Goal: Task Accomplishment & Management: Manage account settings

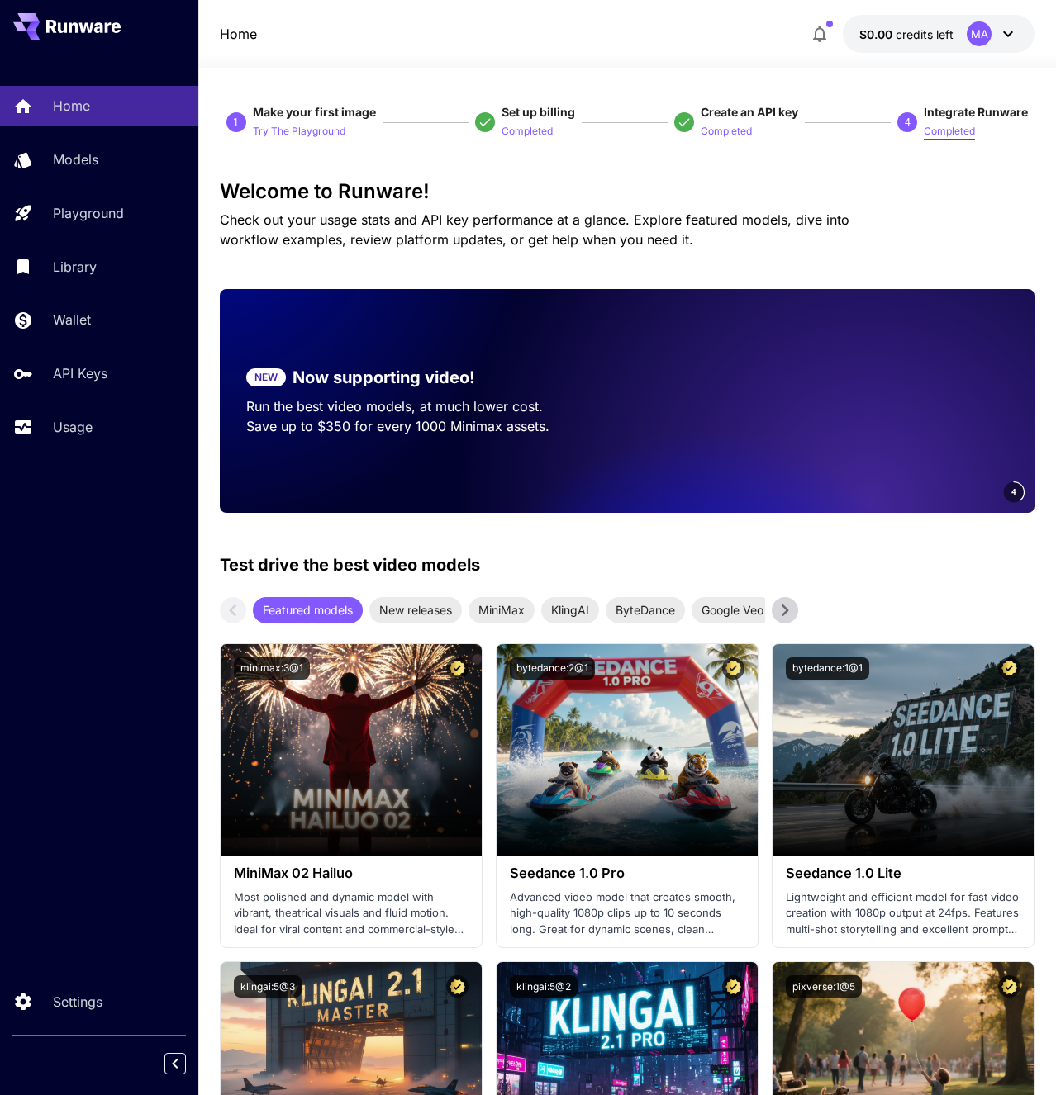
click at [952, 136] on p "Completed" at bounding box center [948, 132] width 51 height 16
click at [104, 383] on p "API Keys" at bounding box center [83, 373] width 55 height 20
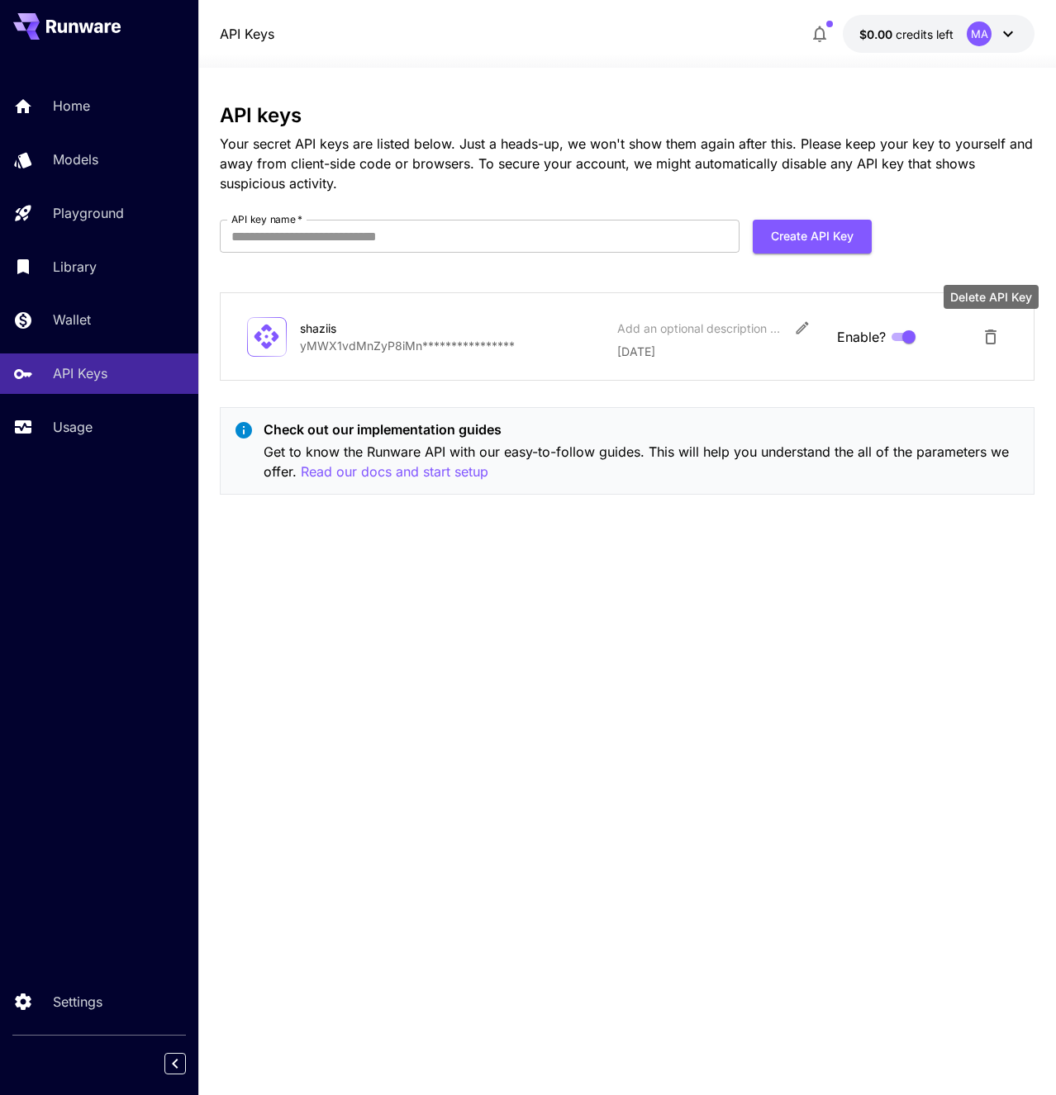
click at [991, 349] on button "Delete API Key" at bounding box center [990, 336] width 33 height 33
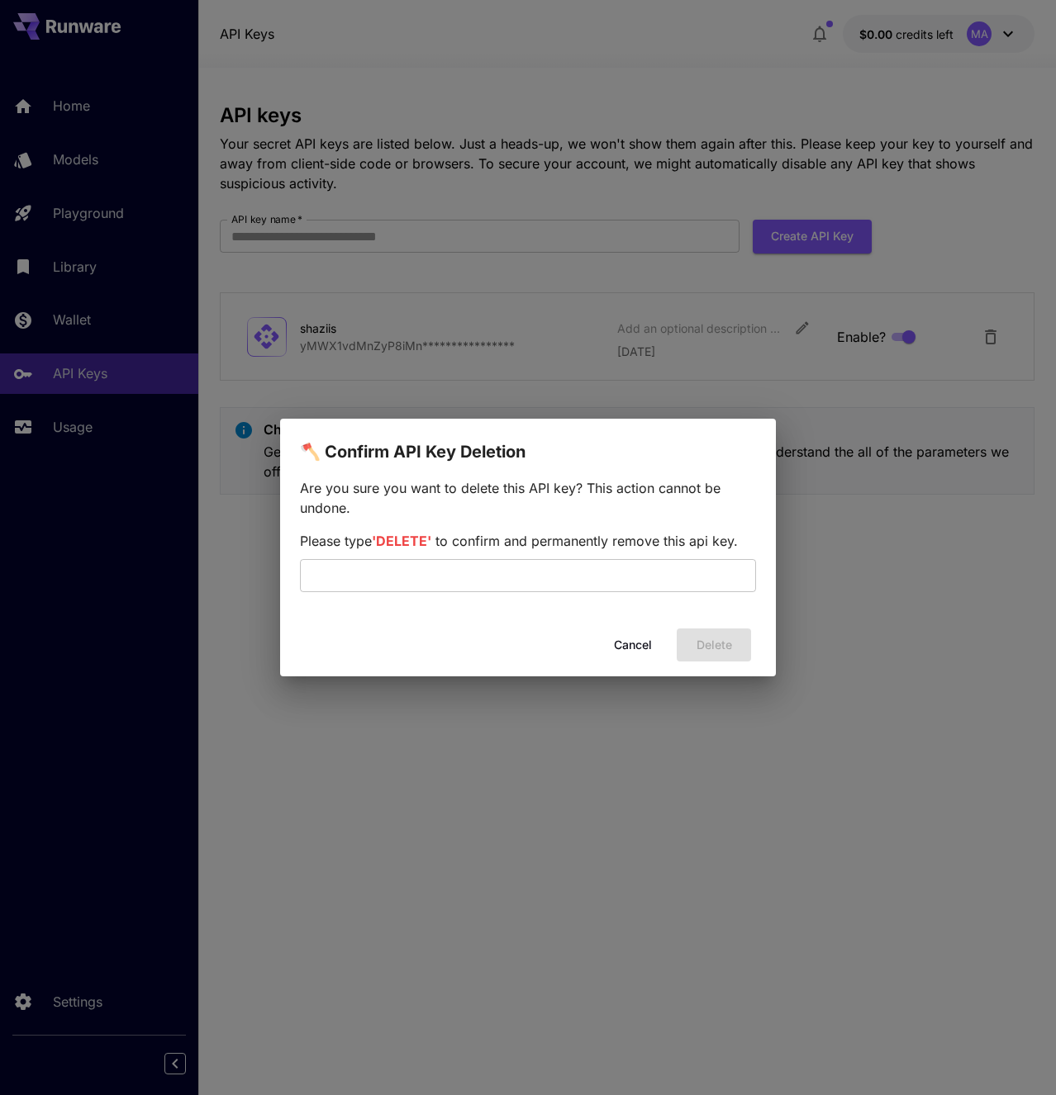
click at [405, 544] on span "'DELETE'" at bounding box center [401, 541] width 59 height 17
copy span "DELETE"
click at [433, 572] on input "text" at bounding box center [528, 575] width 456 height 33
paste input "******"
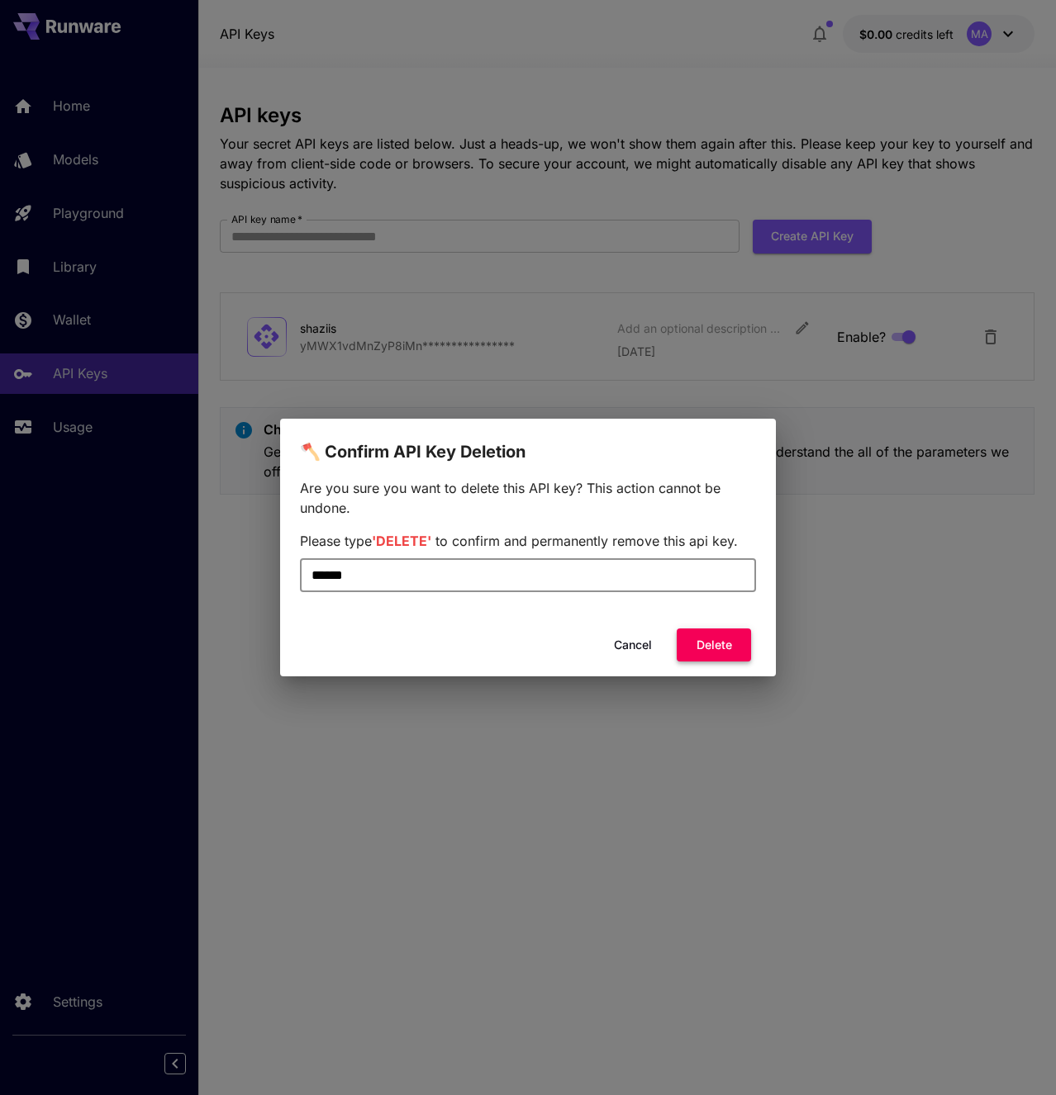
type input "******"
click at [718, 639] on button "Delete" at bounding box center [714, 646] width 74 height 34
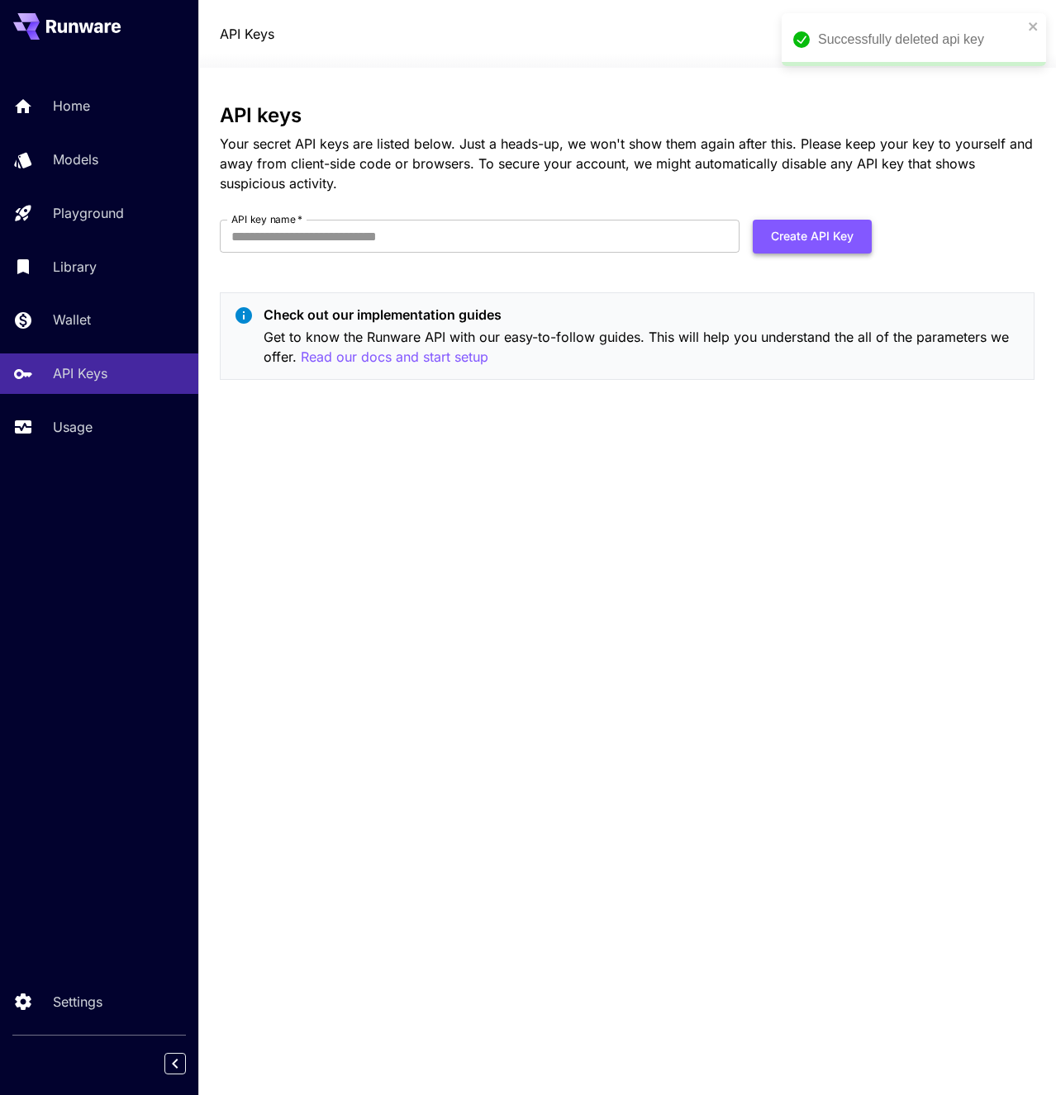
click at [793, 241] on button "Create API Key" at bounding box center [812, 237] width 119 height 34
type input "***"
click at [782, 242] on button "Create API Key" at bounding box center [812, 237] width 119 height 34
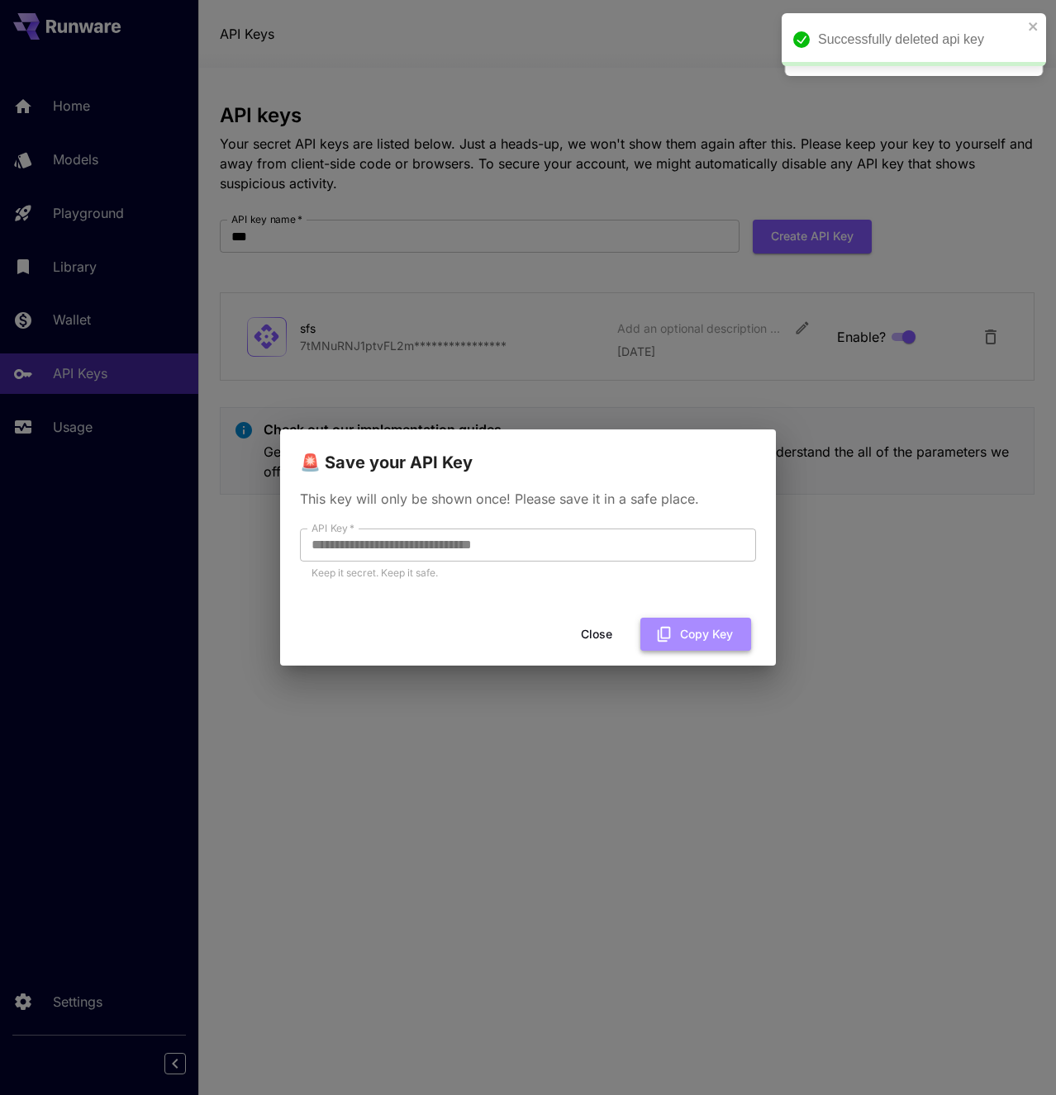
click at [713, 635] on button "Copy Key" at bounding box center [695, 635] width 111 height 34
click at [586, 642] on button "Close" at bounding box center [596, 635] width 74 height 34
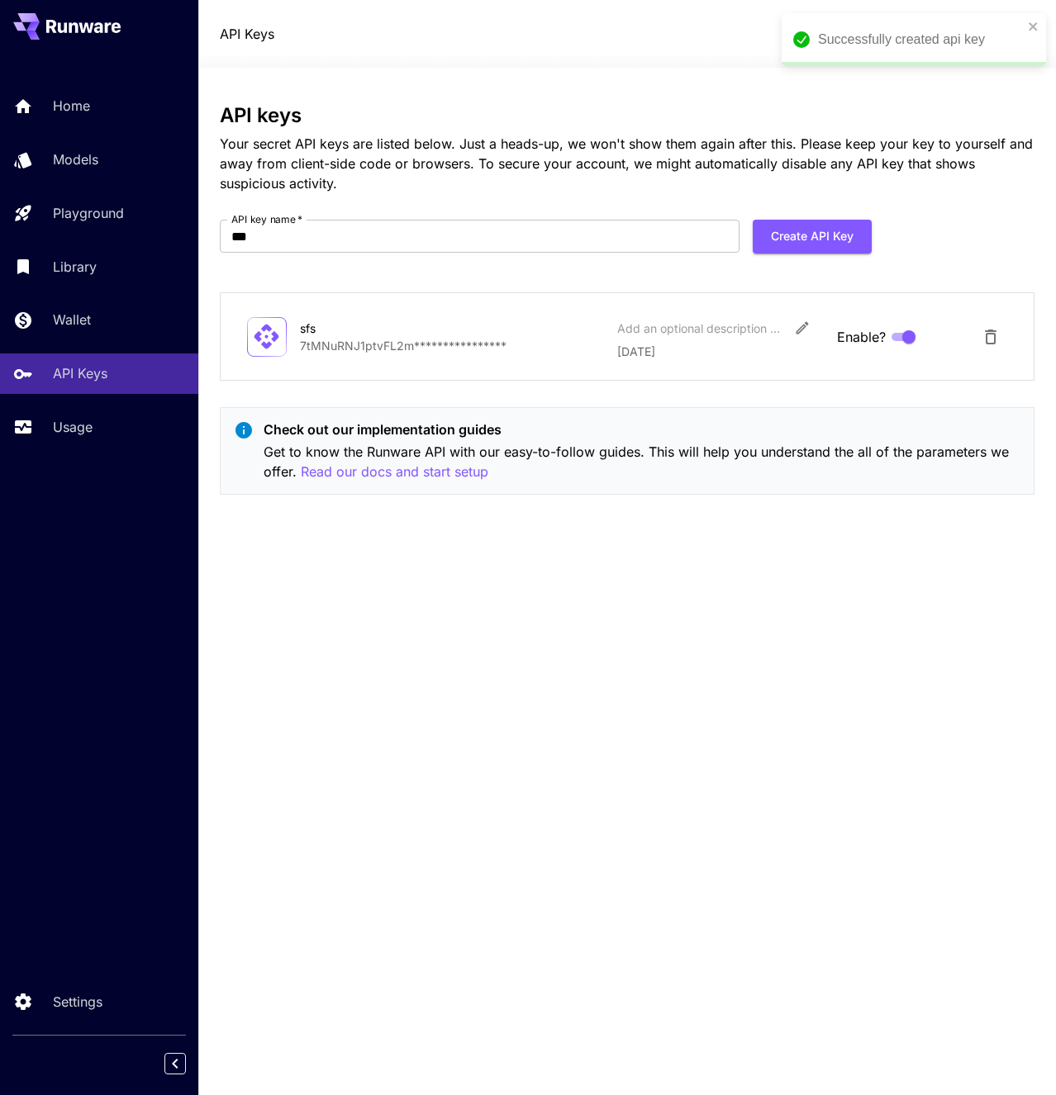
click at [1027, 36] on div "Successfully created api key" at bounding box center [908, 40] width 240 height 30
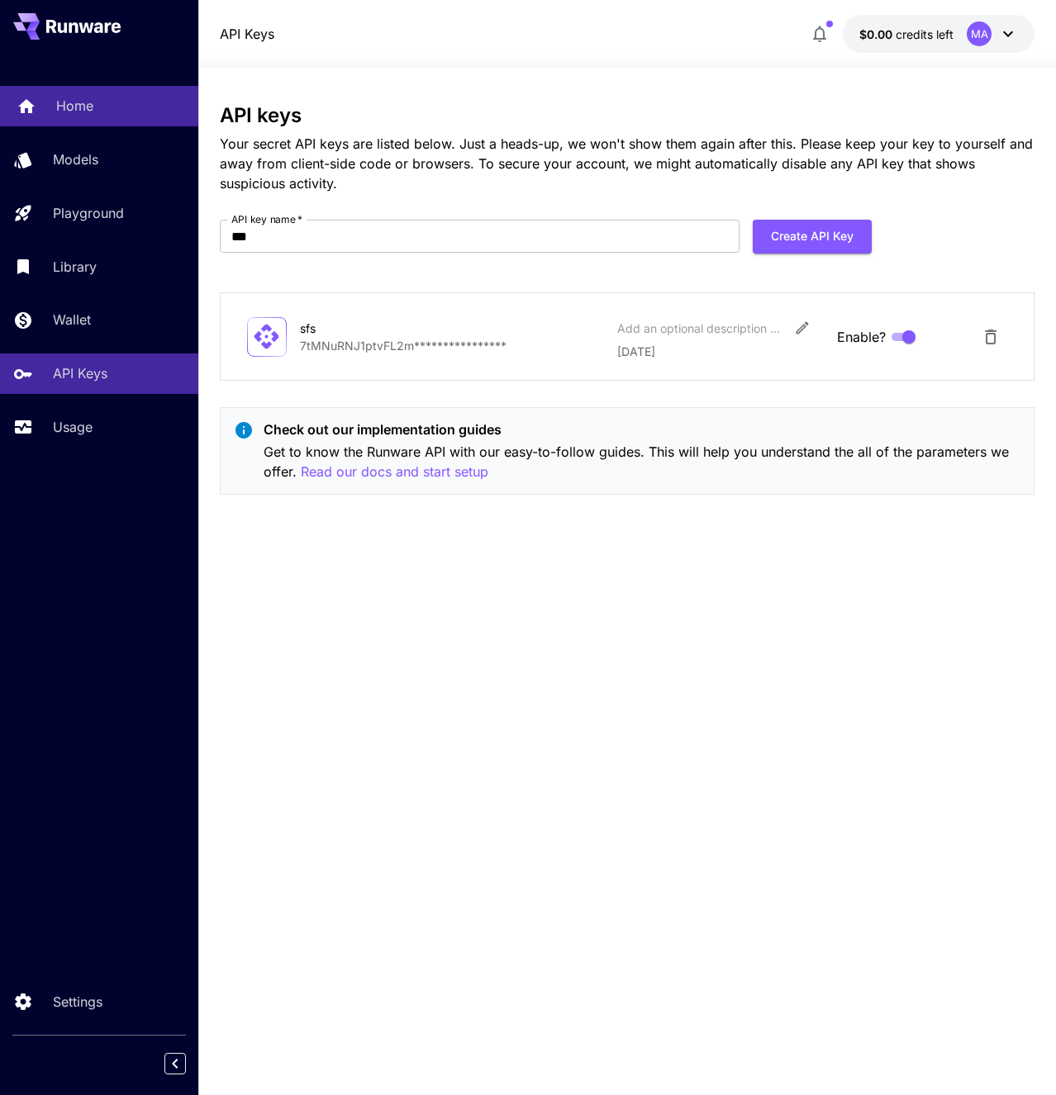
click at [110, 115] on div "Home" at bounding box center [120, 106] width 129 height 20
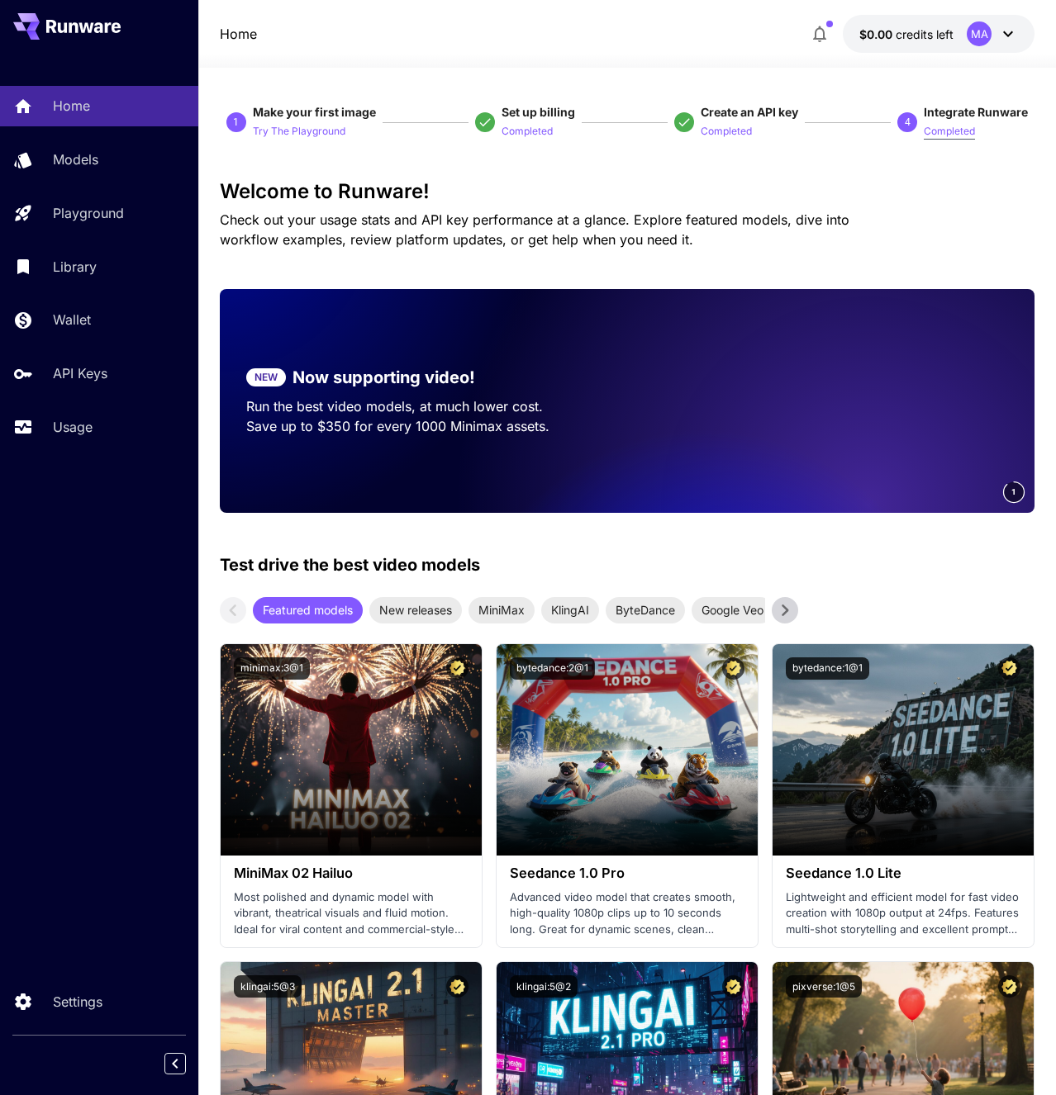
click at [937, 139] on p "Completed" at bounding box center [948, 132] width 51 height 16
click at [1013, 29] on icon at bounding box center [1008, 34] width 20 height 20
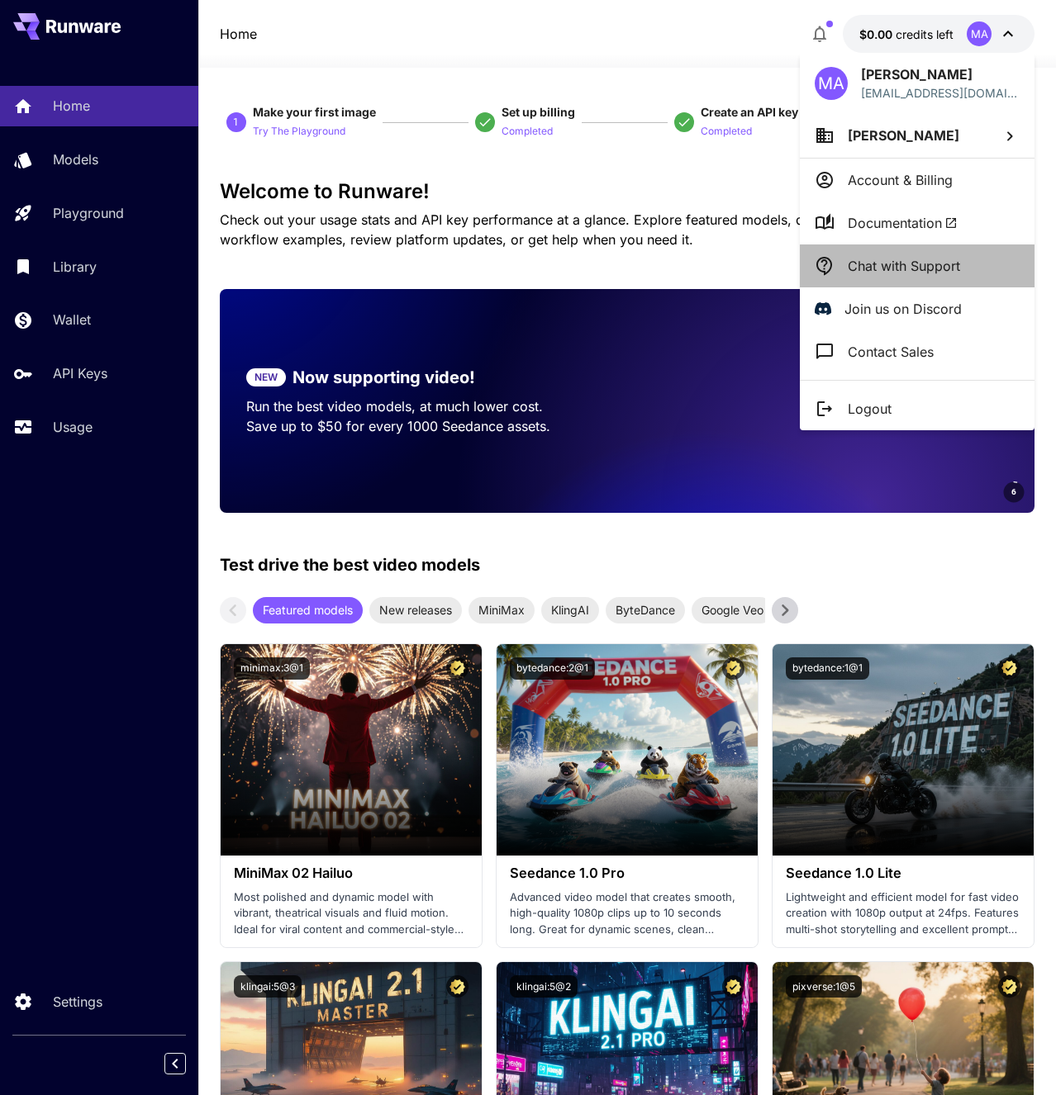
click at [961, 259] on li "Chat with Support" at bounding box center [917, 266] width 235 height 43
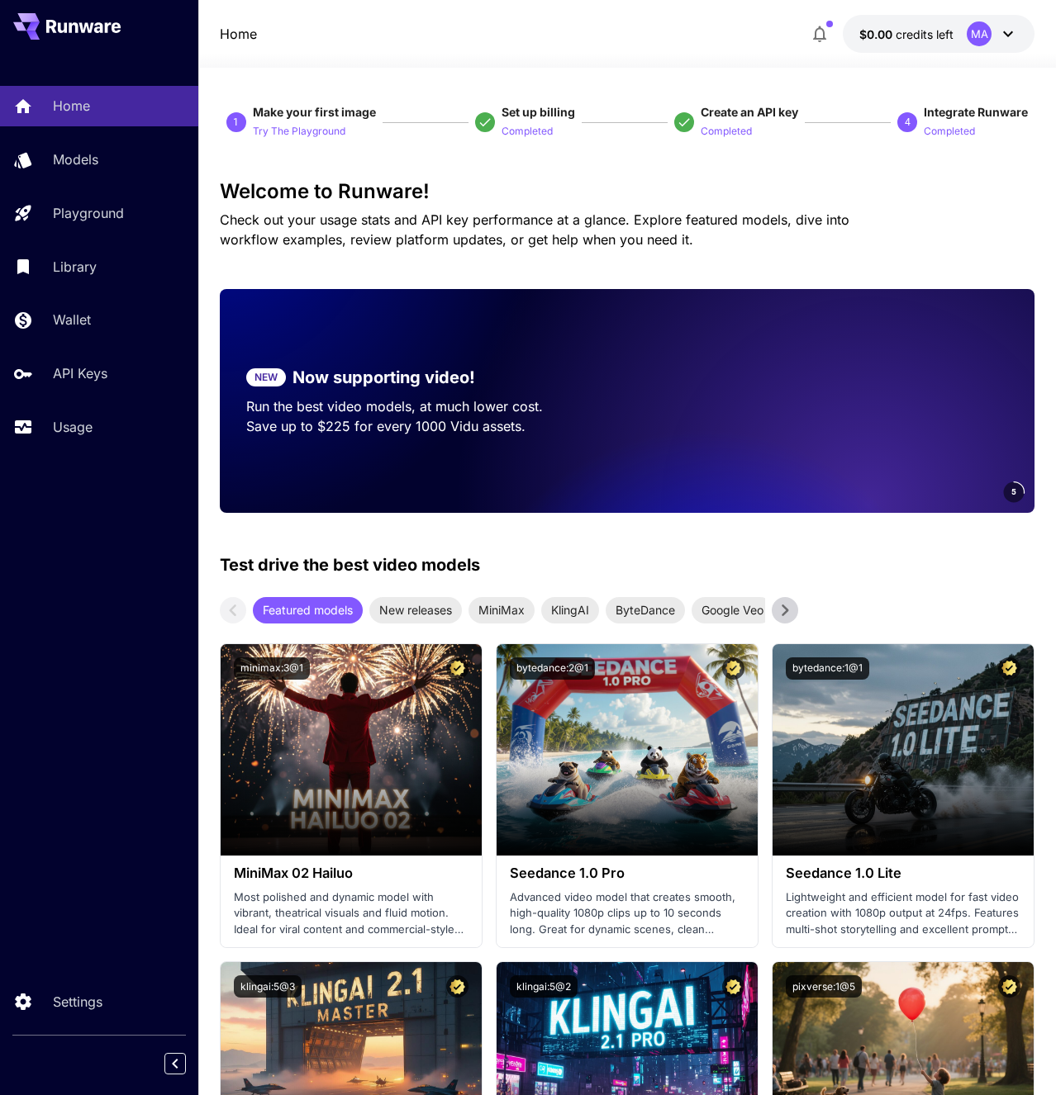
click at [591, 554] on div "Test drive the best video models Featured models New releases MiniMax KlingAI B…" at bounding box center [627, 588] width 814 height 71
click at [90, 980] on div "Home Models Playground Library Wallet API Keys Usage Settings" at bounding box center [99, 547] width 198 height 1095
click at [89, 993] on p "Settings" at bounding box center [81, 1002] width 50 height 20
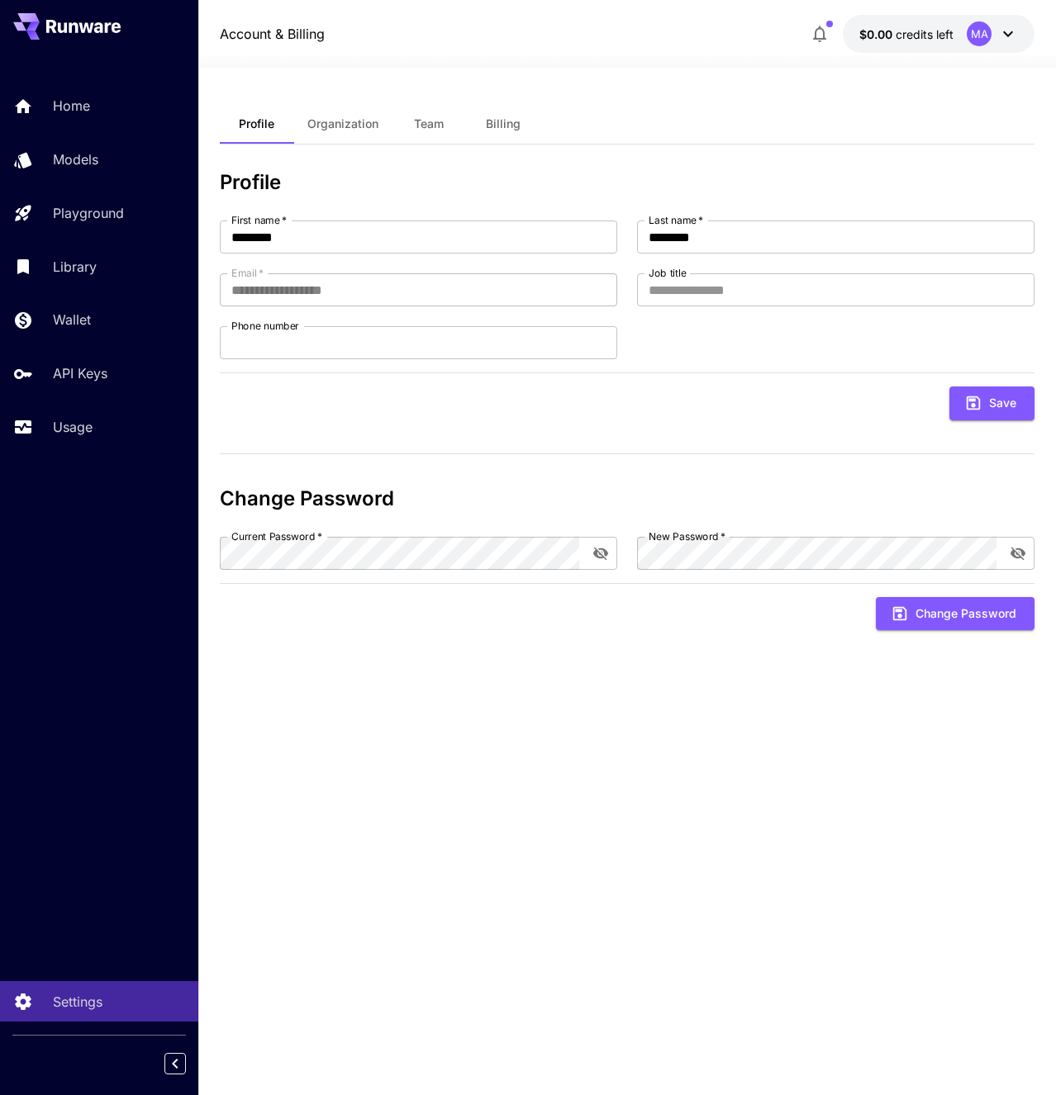
click at [447, 124] on button "Team" at bounding box center [429, 124] width 74 height 40
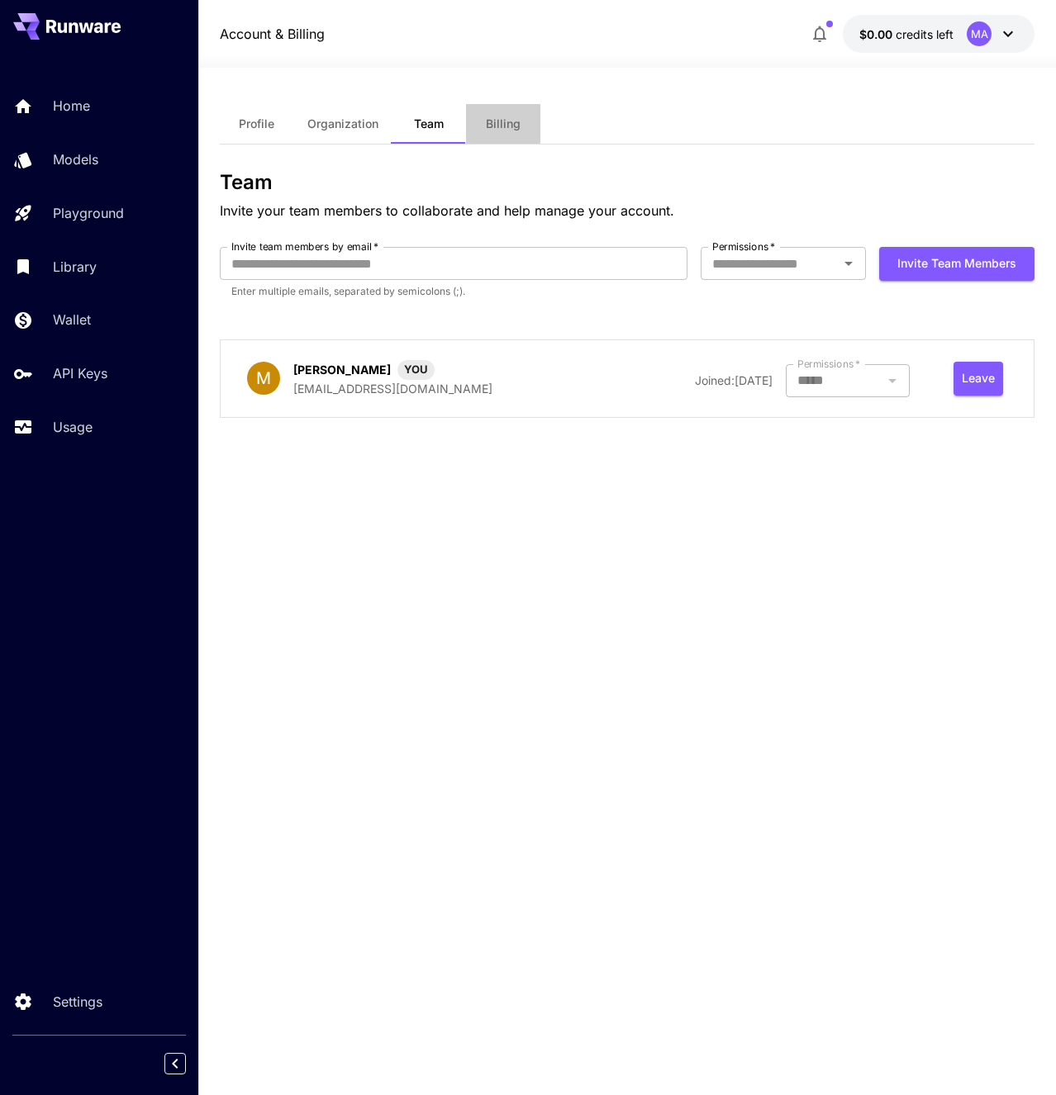
click at [513, 127] on span "Billing" at bounding box center [503, 123] width 35 height 15
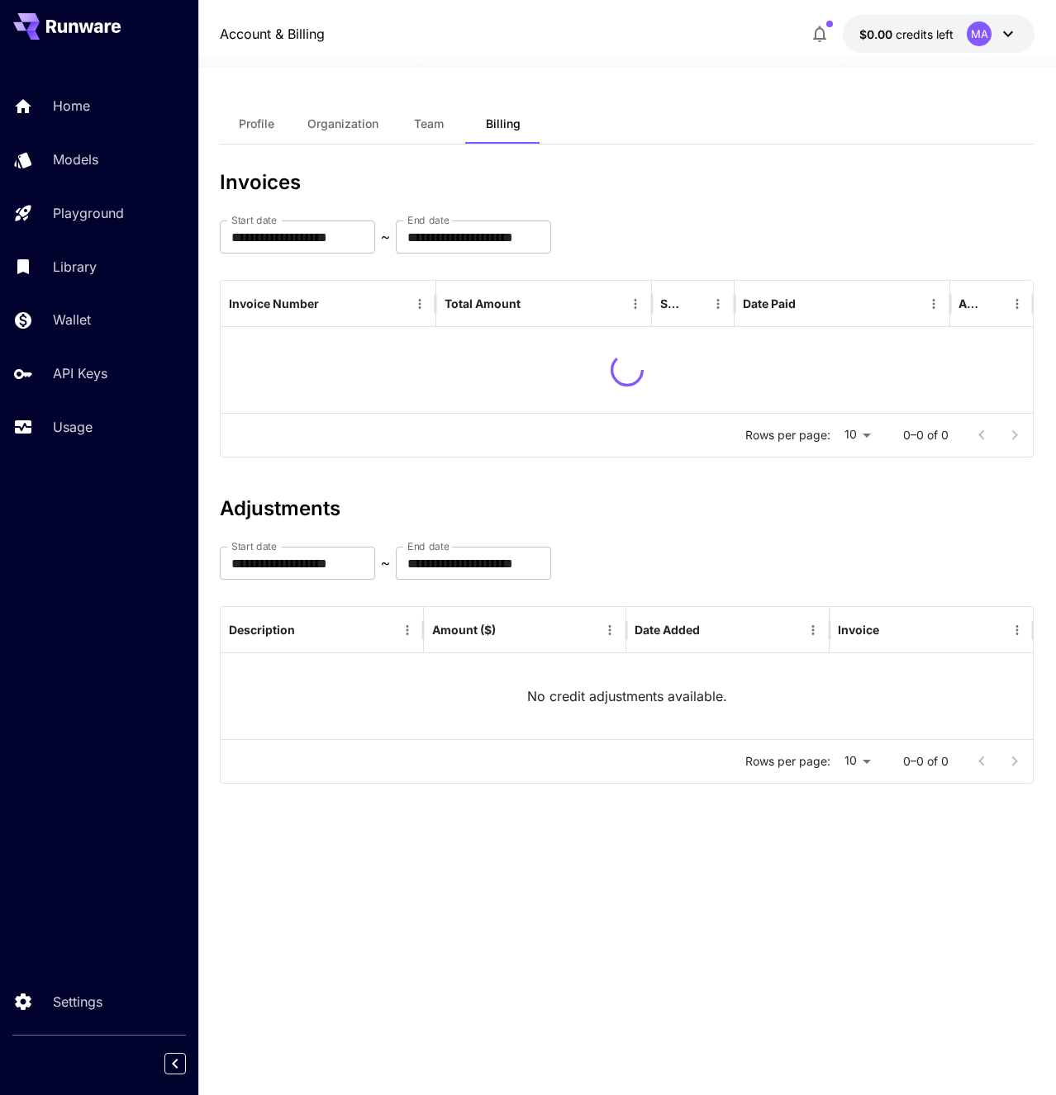
click at [429, 132] on button "Team" at bounding box center [429, 124] width 74 height 40
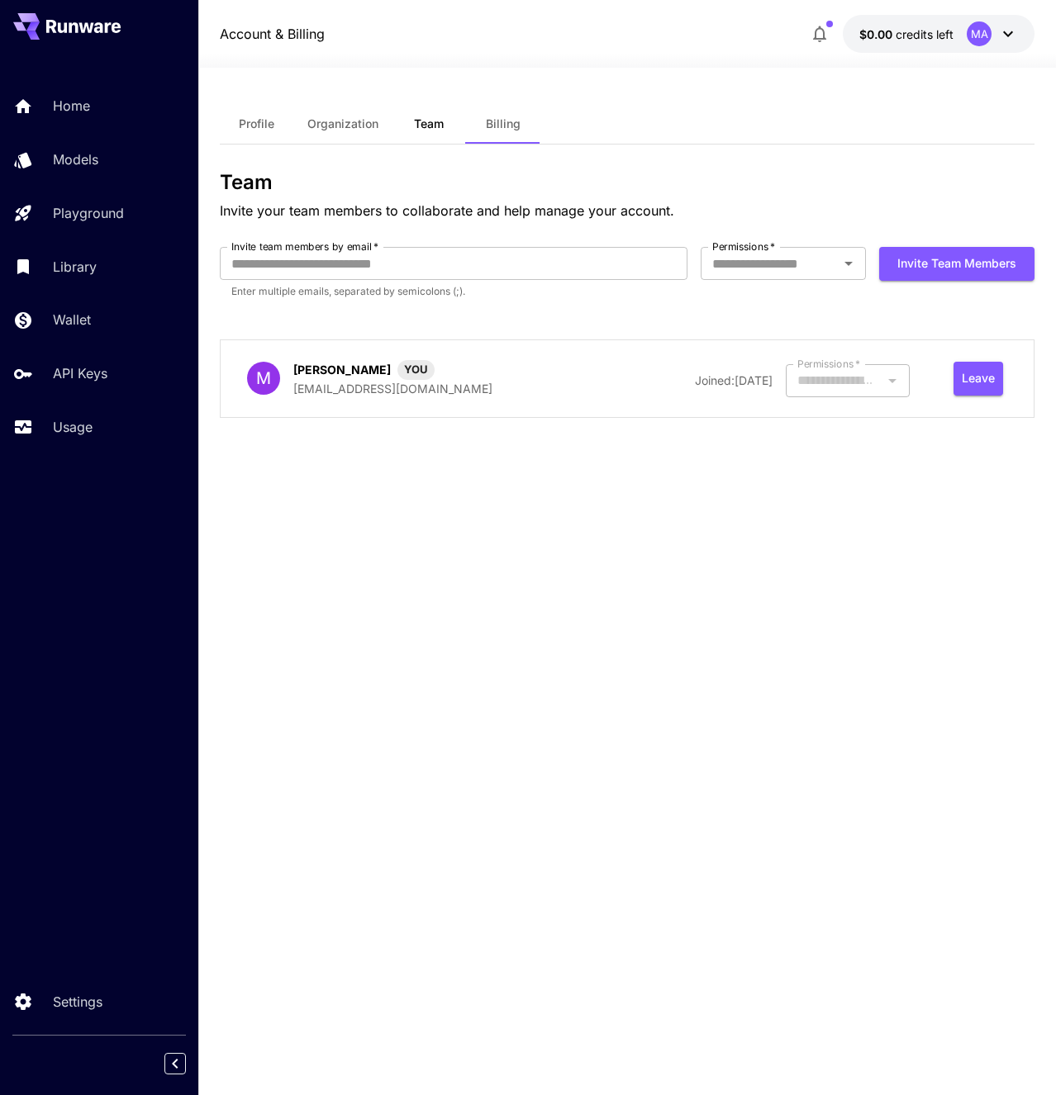
type input "*****"
click at [85, 105] on p "Home" at bounding box center [74, 106] width 37 height 20
